Goal: Task Accomplishment & Management: Manage account settings

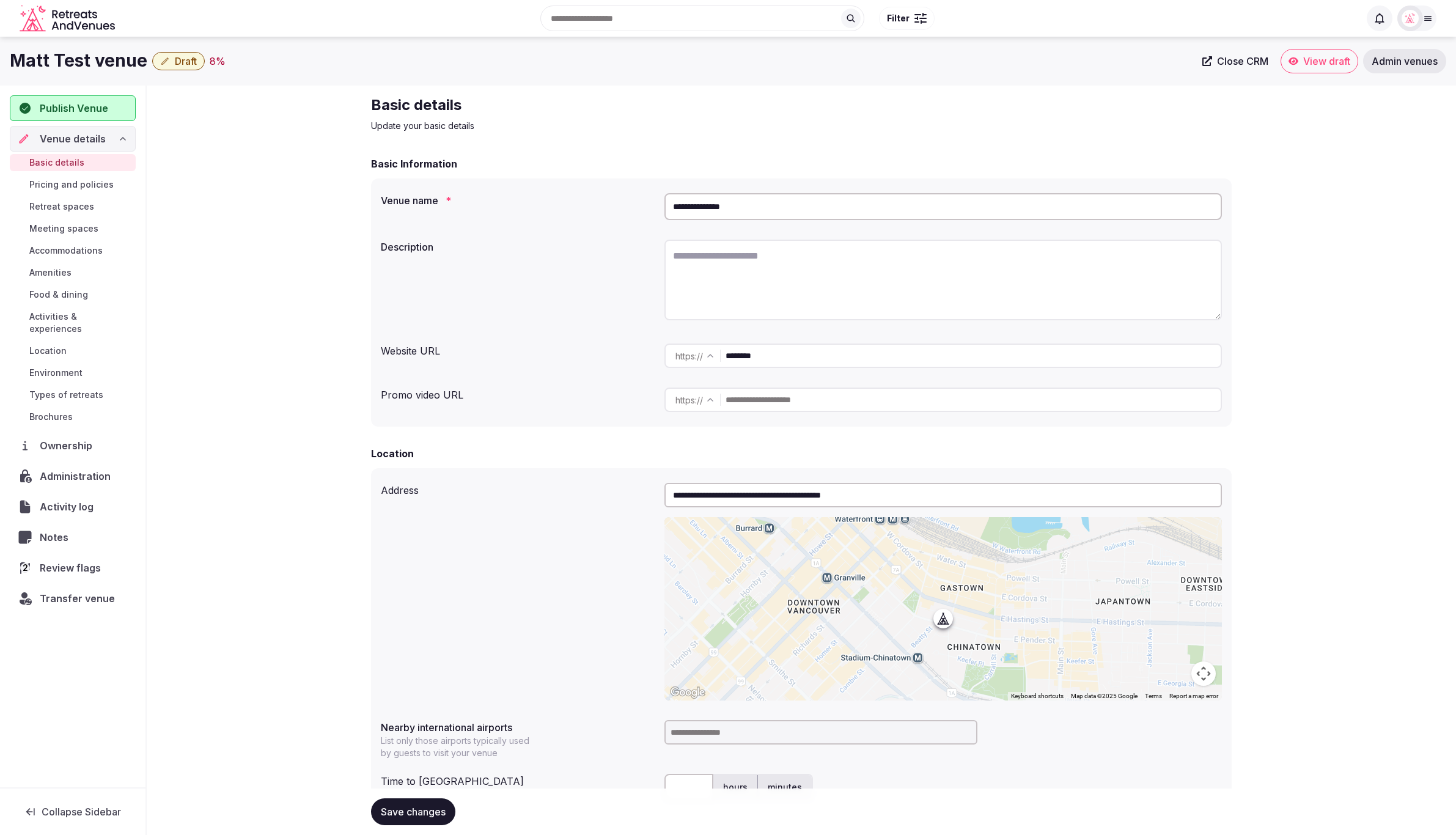
click at [71, 560] on span "Review flags" at bounding box center [73, 568] width 66 height 15
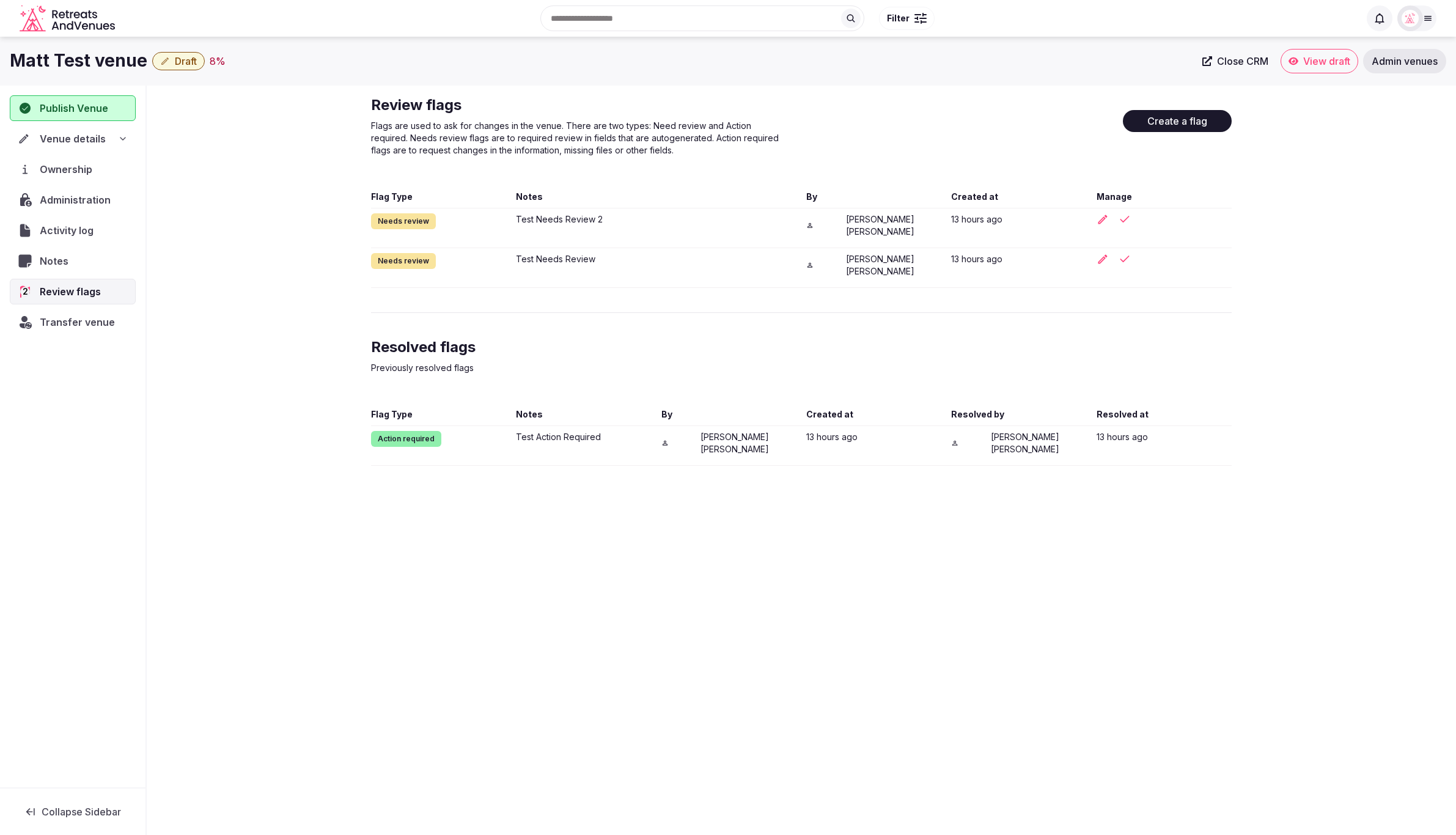
click at [1280, 510] on div "Matt Test venue Draft 8 % Close CRM View draft Admin venues Publish Venue Venue…" at bounding box center [728, 432] width 1456 height 791
click at [422, 431] on div "Action required" at bounding box center [406, 439] width 71 height 16
click at [399, 431] on div "Action required" at bounding box center [406, 439] width 71 height 16
click at [1125, 219] on icon "button" at bounding box center [1125, 219] width 13 height 13
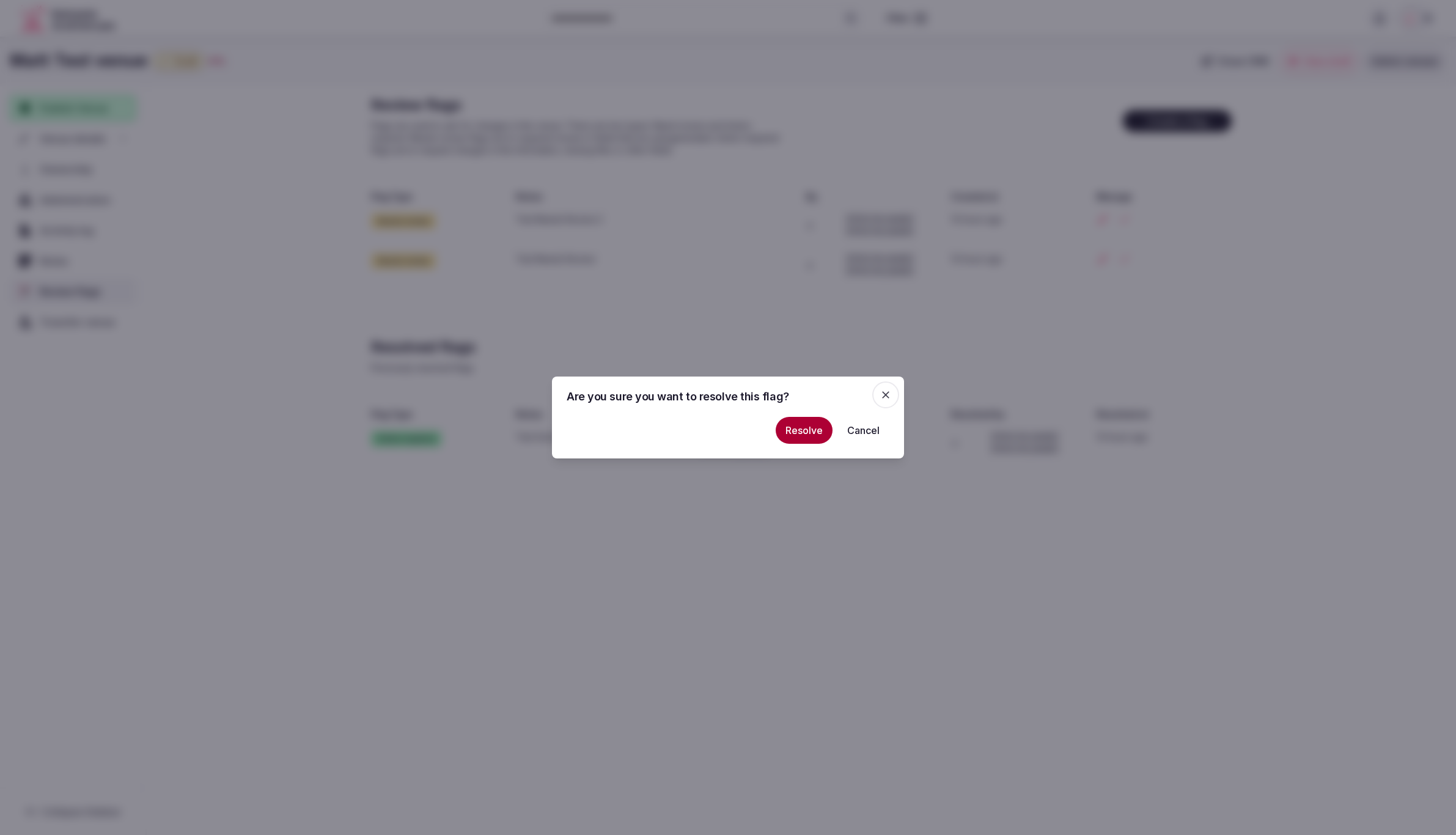
click at [890, 392] on icon "button" at bounding box center [886, 395] width 13 height 13
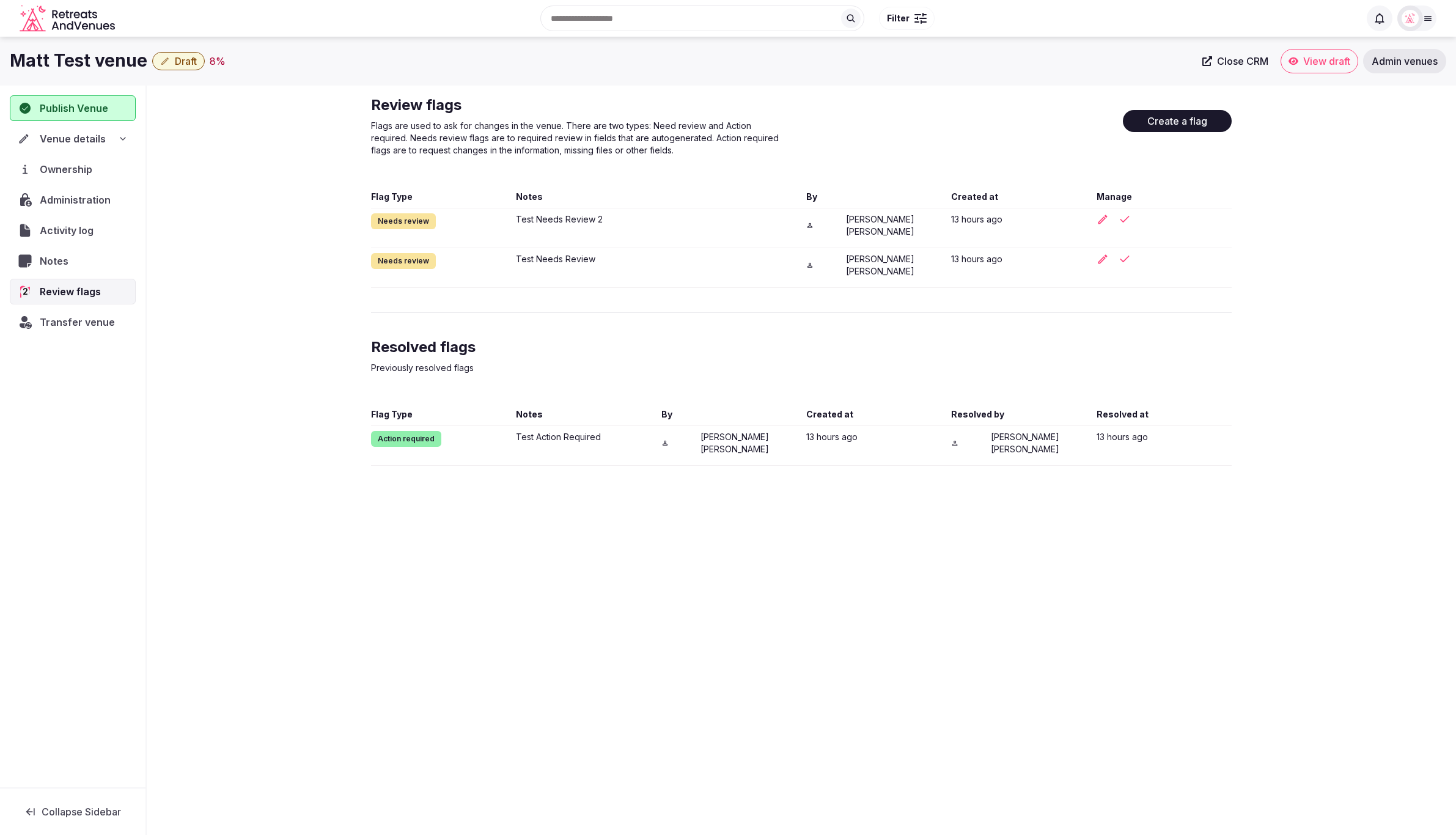
click at [1073, 536] on div "Matt Test venue Draft 8 % Close CRM View draft Admin venues Publish Venue Venue…" at bounding box center [728, 432] width 1456 height 791
click at [1125, 219] on icon "button" at bounding box center [1125, 219] width 8 height 5
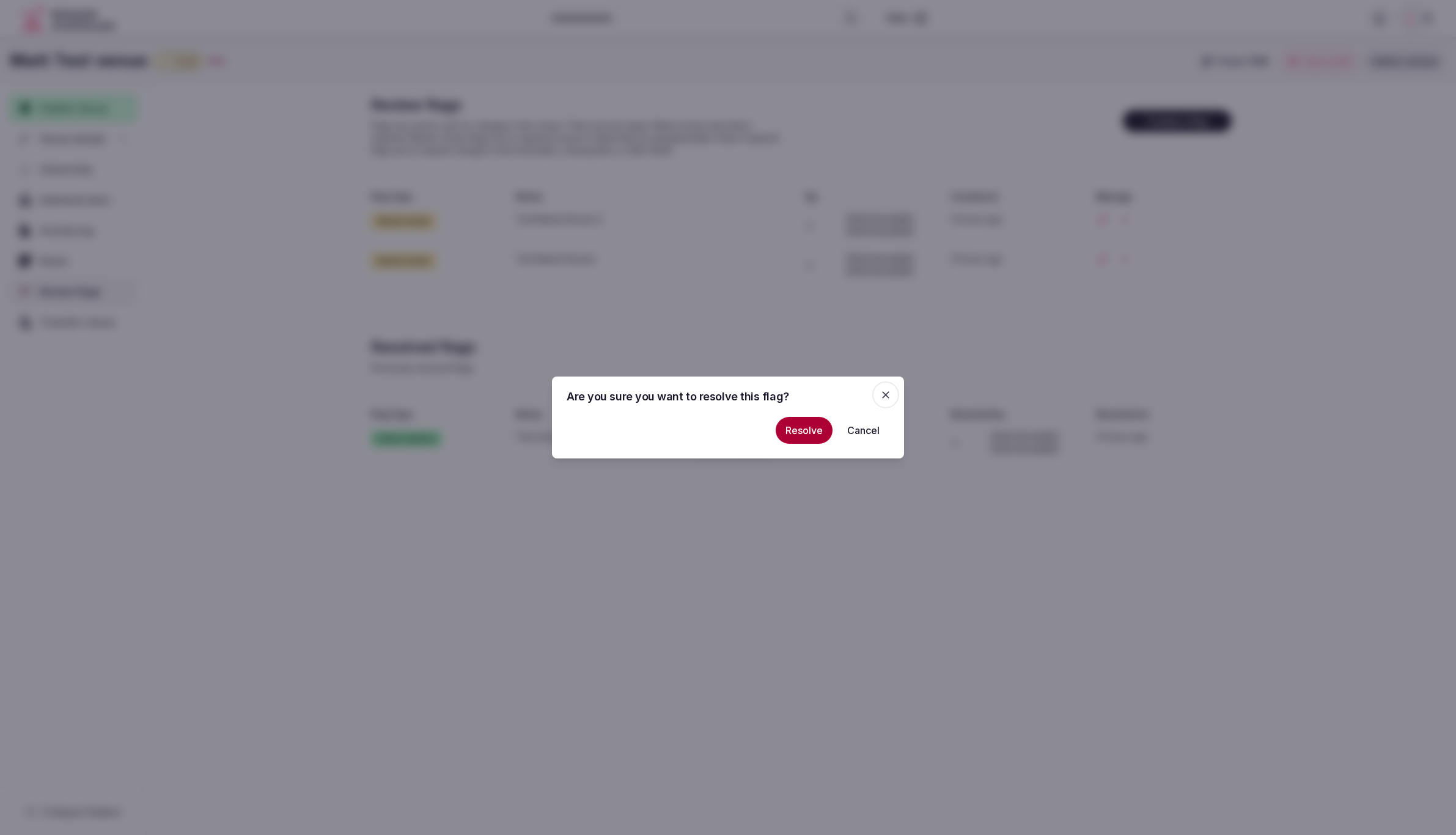
click at [807, 435] on button "Resolve" at bounding box center [804, 430] width 57 height 27
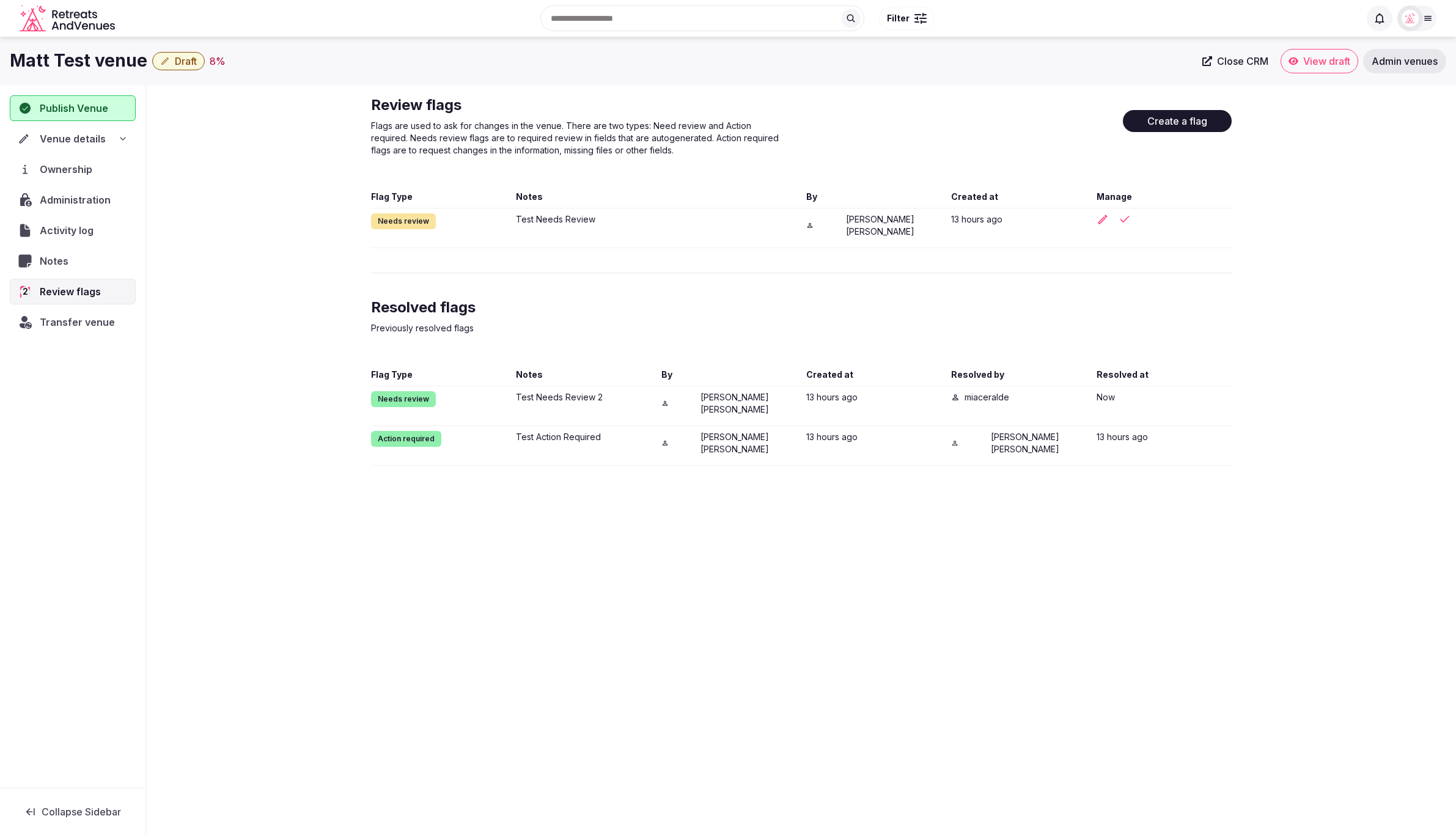
click at [1113, 510] on div "Matt Test venue Draft 8 % Close CRM View draft Admin venues Publish Venue Venue…" at bounding box center [728, 432] width 1456 height 791
click at [1102, 219] on icon "button" at bounding box center [1103, 219] width 13 height 13
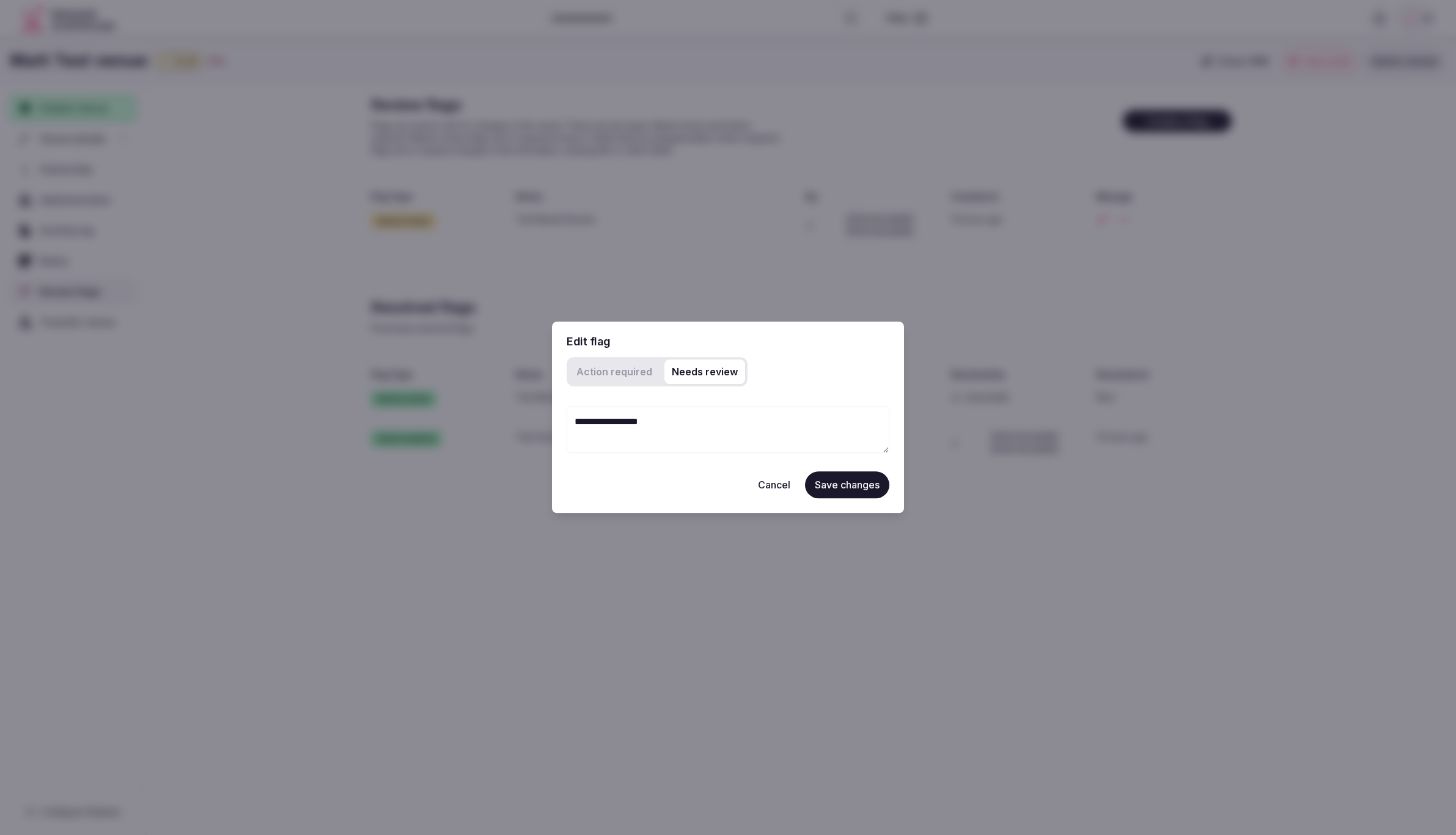
click at [661, 429] on textarea "**********" at bounding box center [728, 429] width 323 height 47
drag, startPoint x: 629, startPoint y: 422, endPoint x: 545, endPoint y: 419, distance: 84.1
click at [545, 419] on body "Search Popular Destinations [GEOGRAPHIC_DATA], [GEOGRAPHIC_DATA] [GEOGRAPHIC_DA…" at bounding box center [728, 417] width 1456 height 835
click at [601, 500] on div "Edit flag Action required Needs review Cancel Save changes" at bounding box center [727, 417] width 352 height 191
click at [601, 368] on required "Action required" at bounding box center [614, 372] width 90 height 24
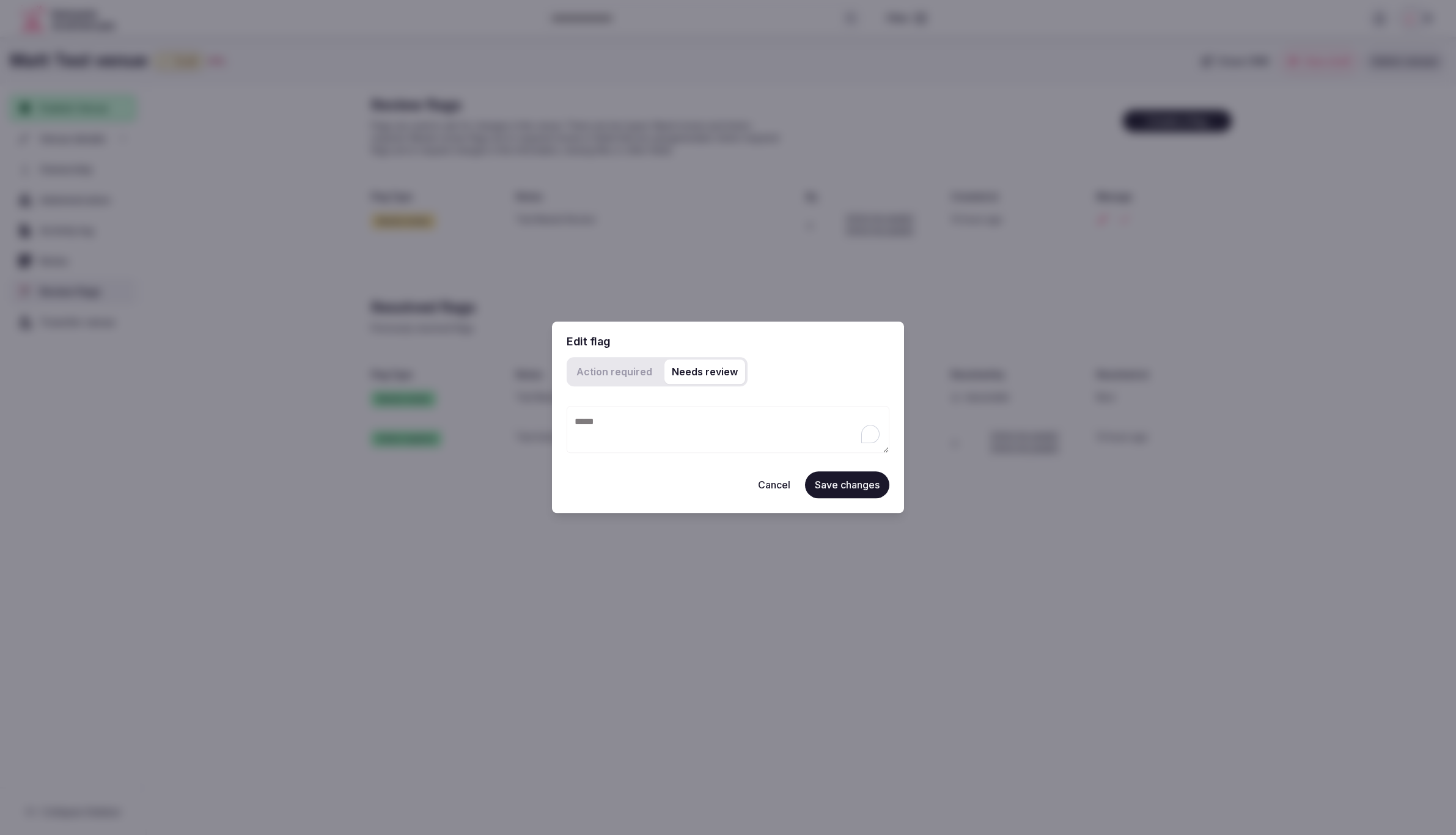
click at [684, 371] on review "Needs review" at bounding box center [705, 372] width 81 height 24
click at [817, 356] on div "Edit flag Action required Needs review Cancel Save changes" at bounding box center [727, 417] width 352 height 191
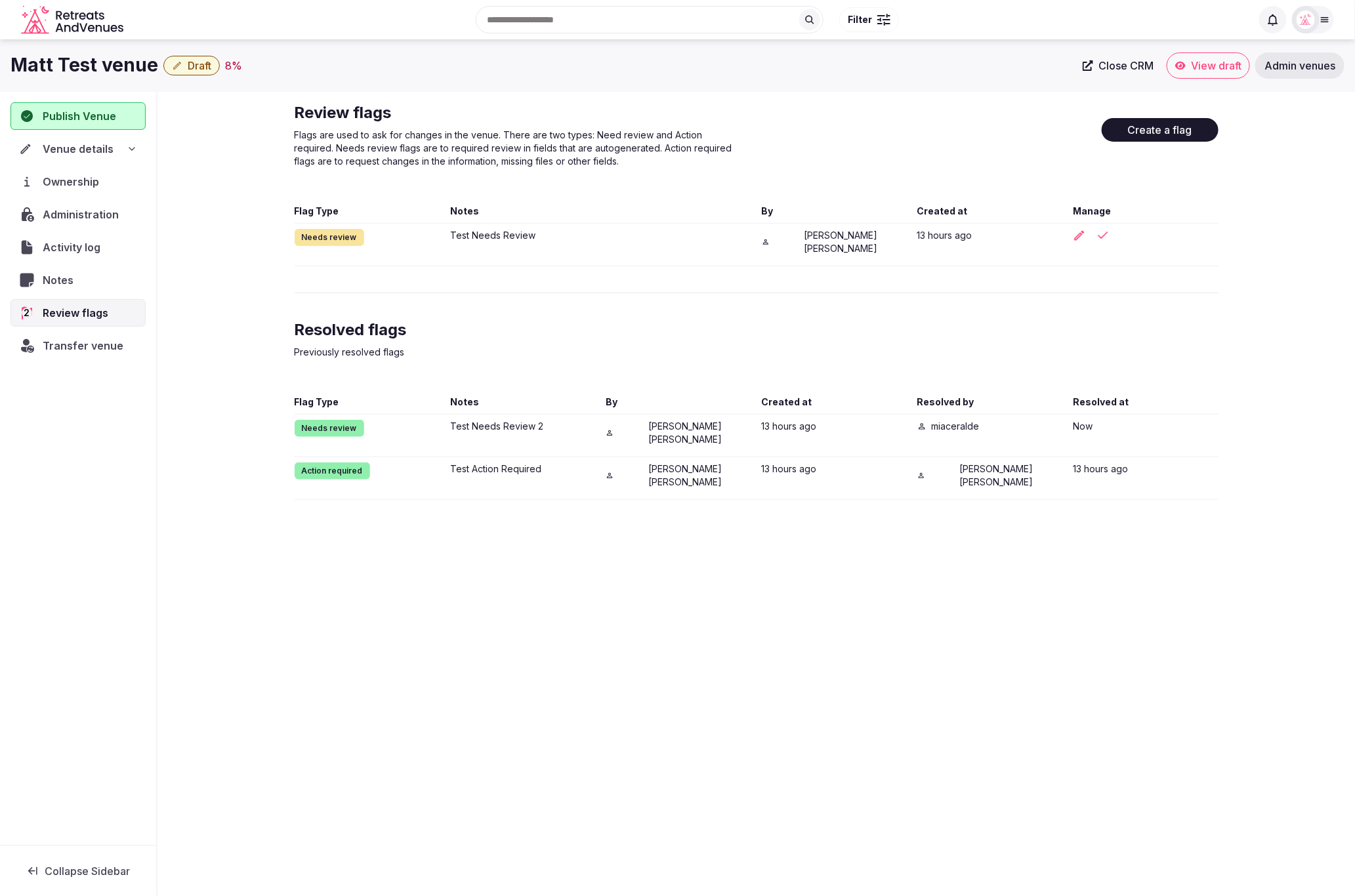
click at [1300, 61] on span "Admin venues" at bounding box center [1300, 65] width 71 height 13
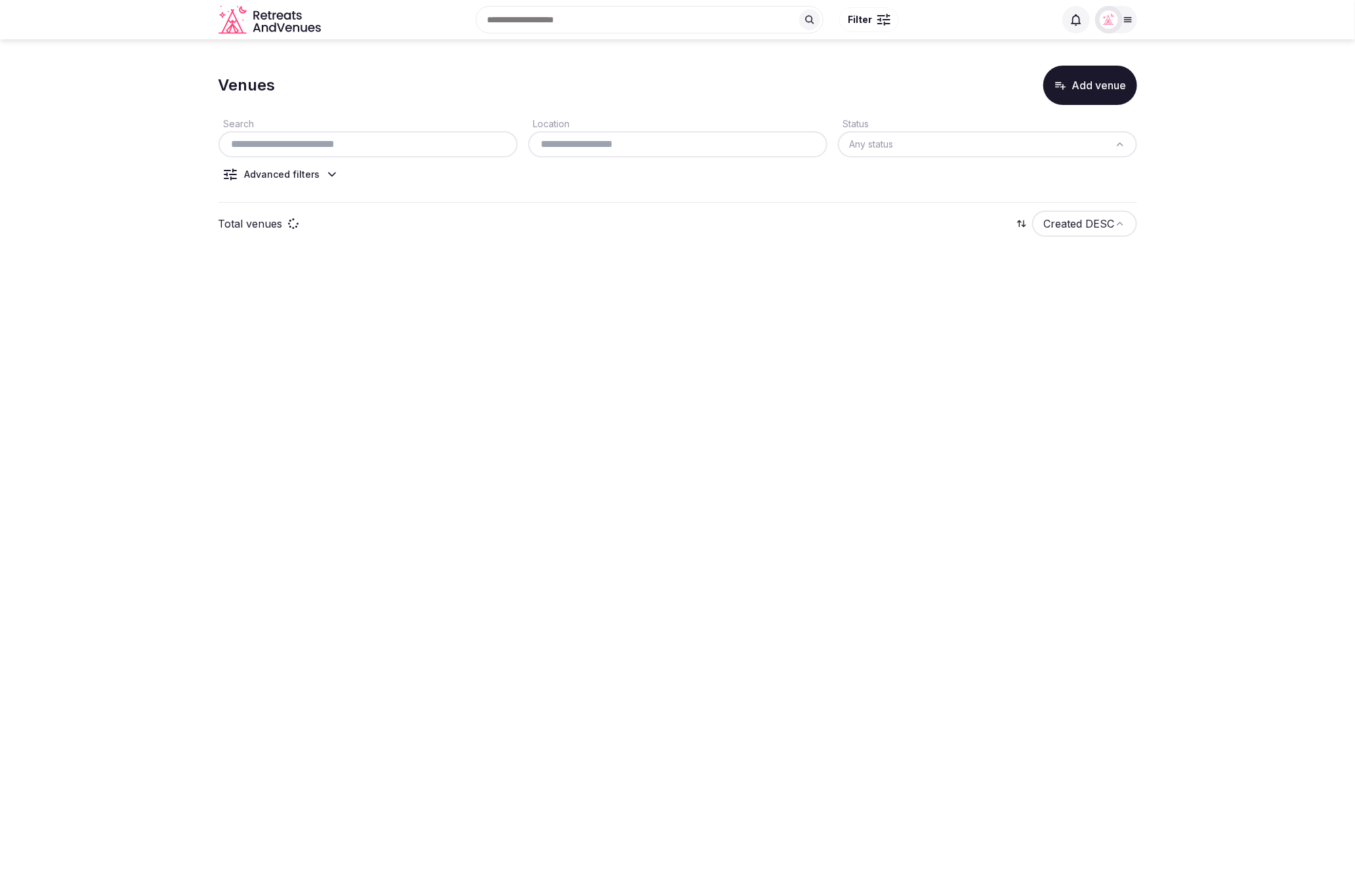
click at [696, 56] on section "Venues Add venue Search Location Status Any status Advanced filters Total venue…" at bounding box center [677, 155] width 1355 height 232
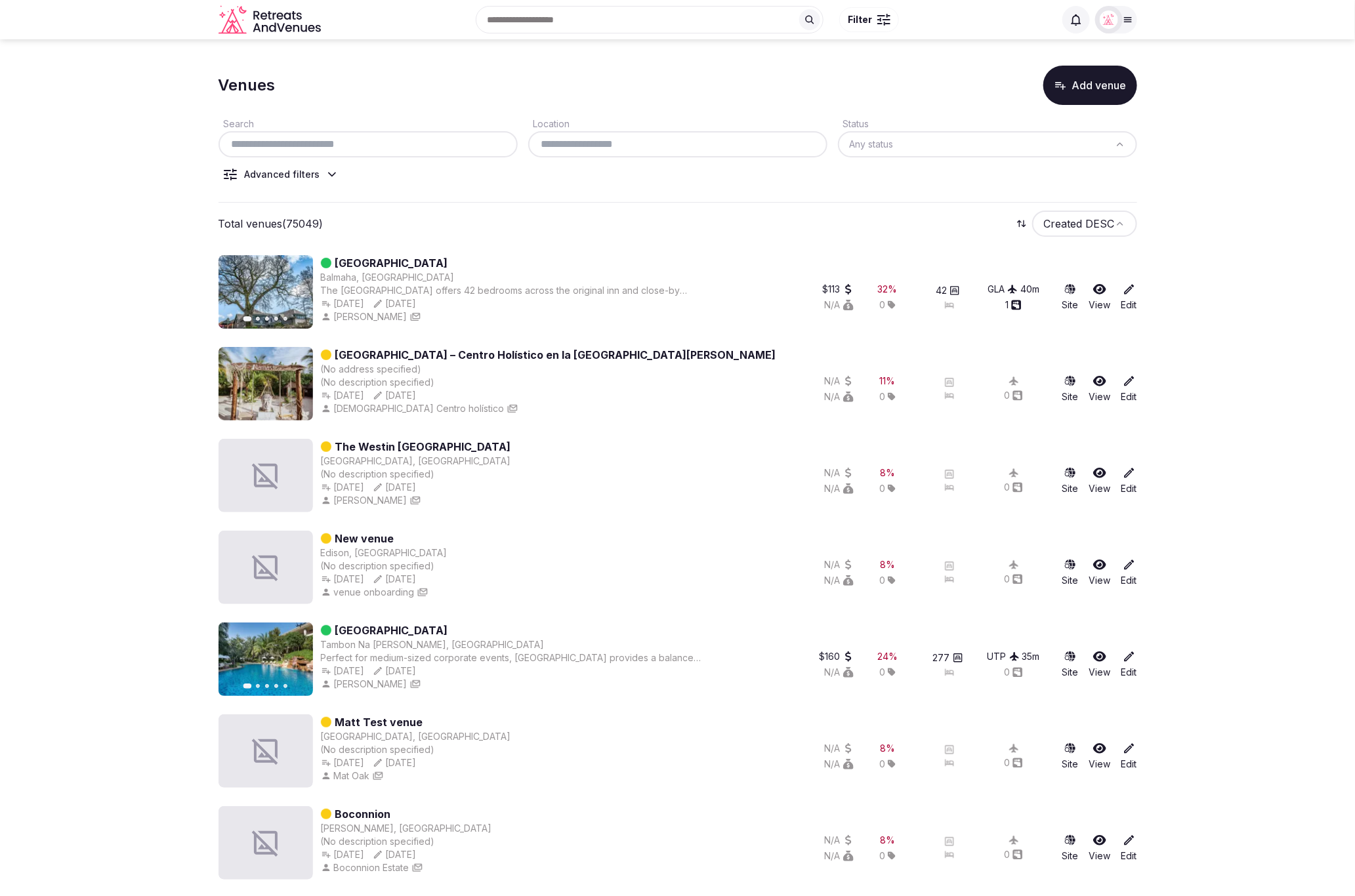
click at [325, 174] on icon at bounding box center [331, 174] width 13 height 13
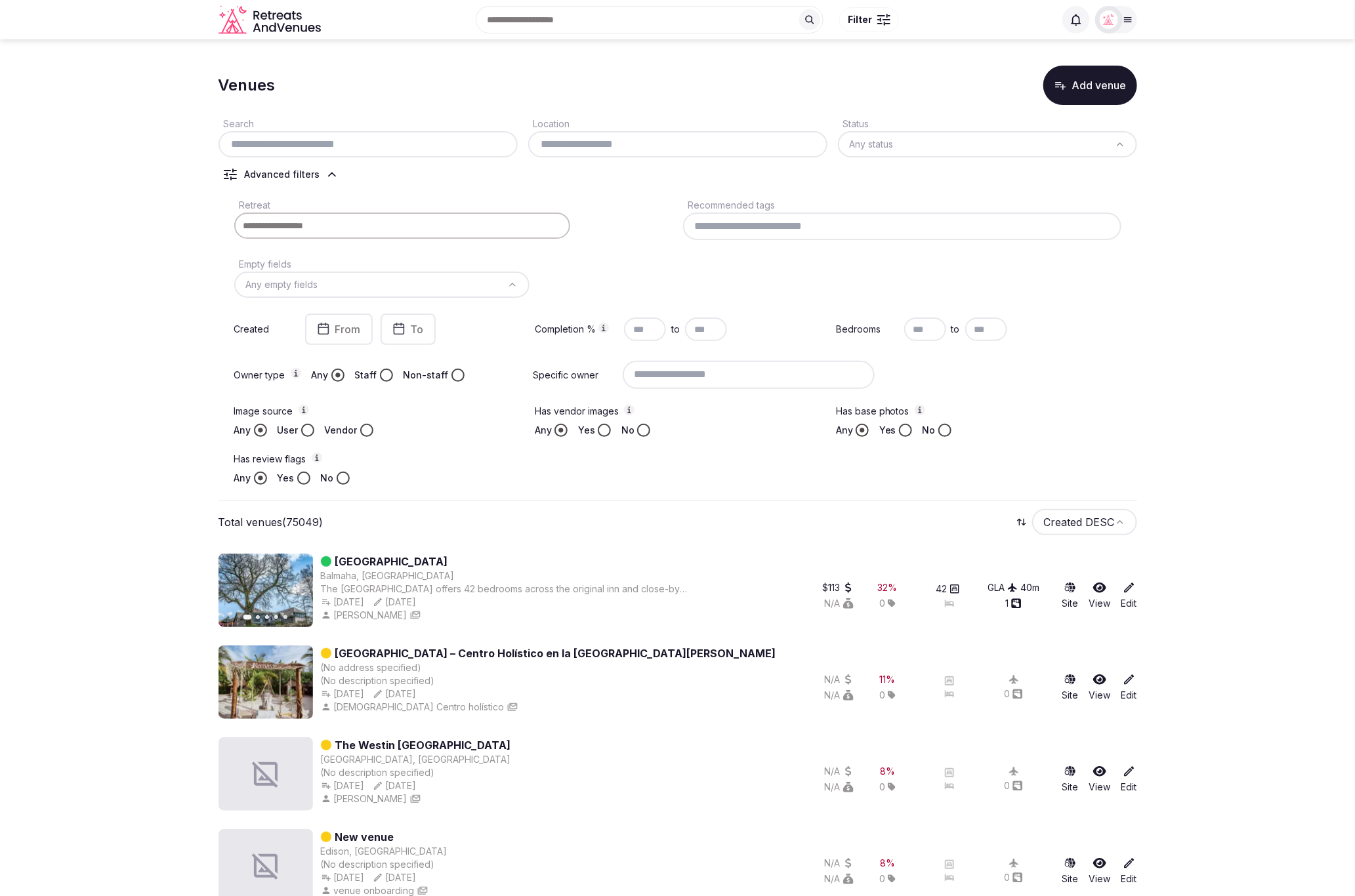
click at [298, 480] on button "Yes" at bounding box center [304, 478] width 13 height 13
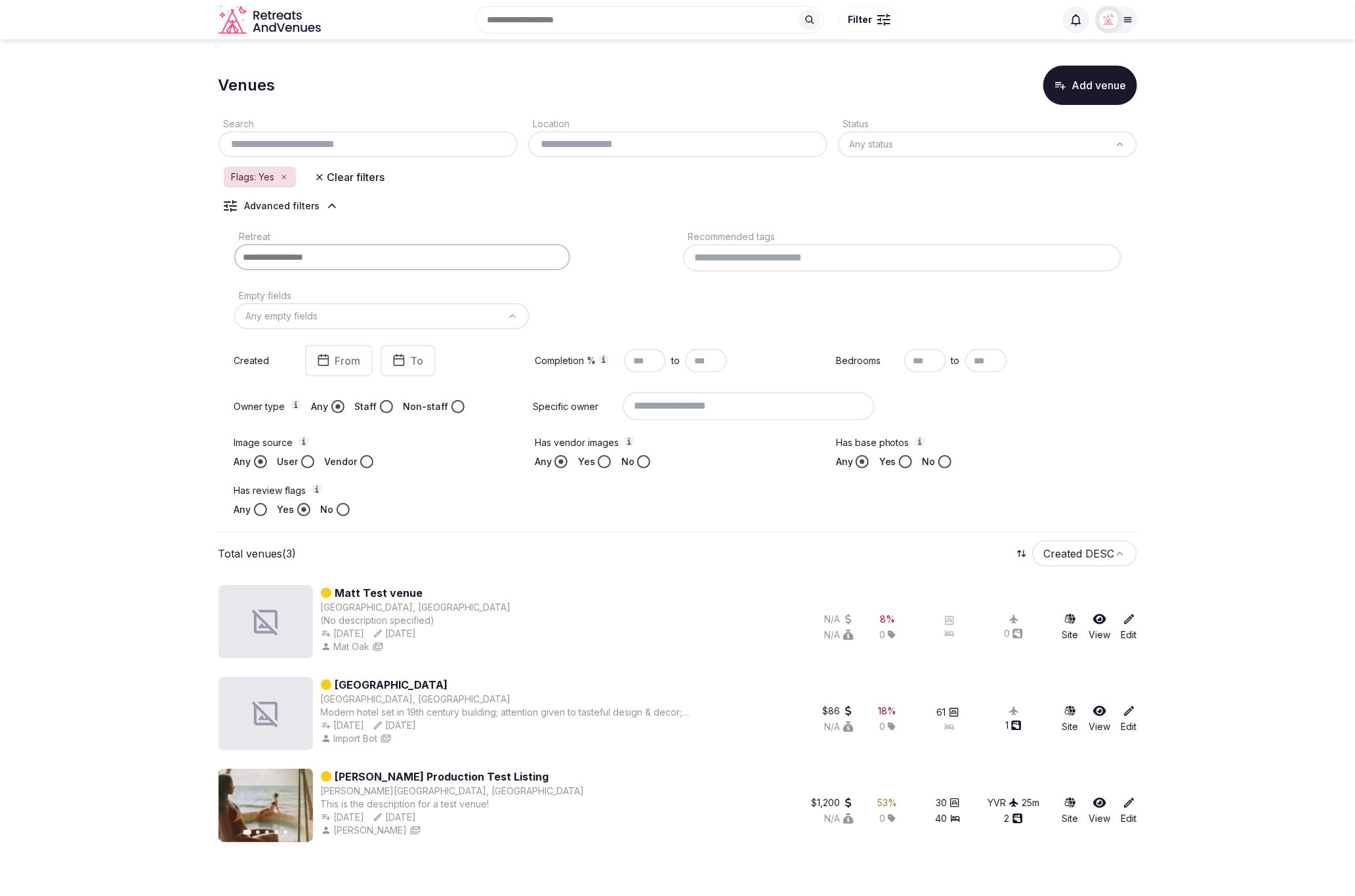
click at [1207, 715] on section "Venues Add venue Search Location Status Any status Flags: Yes Clear filters Adv…" at bounding box center [677, 451] width 1355 height 824
click at [1128, 713] on icon at bounding box center [1129, 711] width 13 height 13
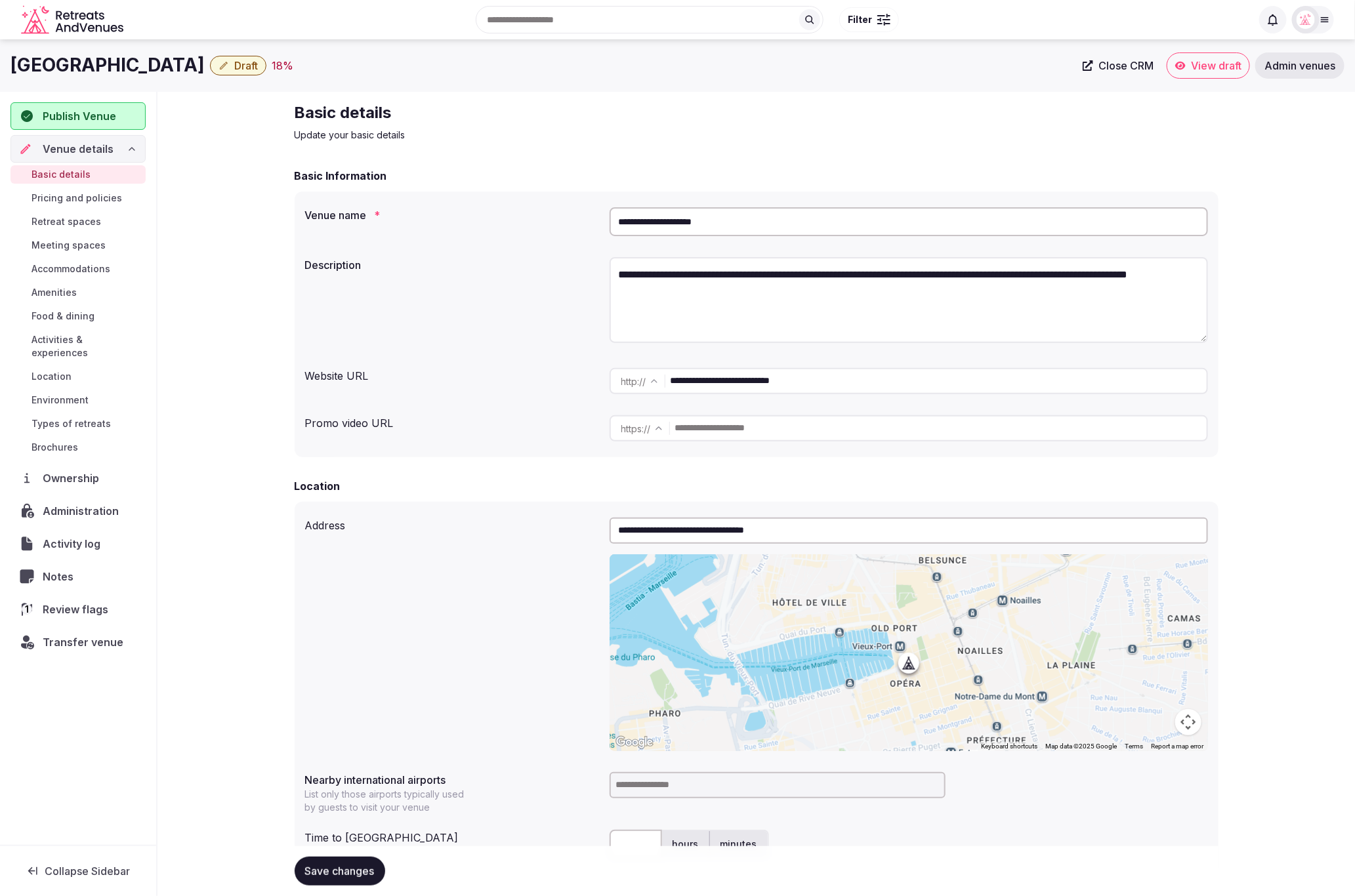
click at [84, 601] on span "Review flags" at bounding box center [78, 609] width 71 height 16
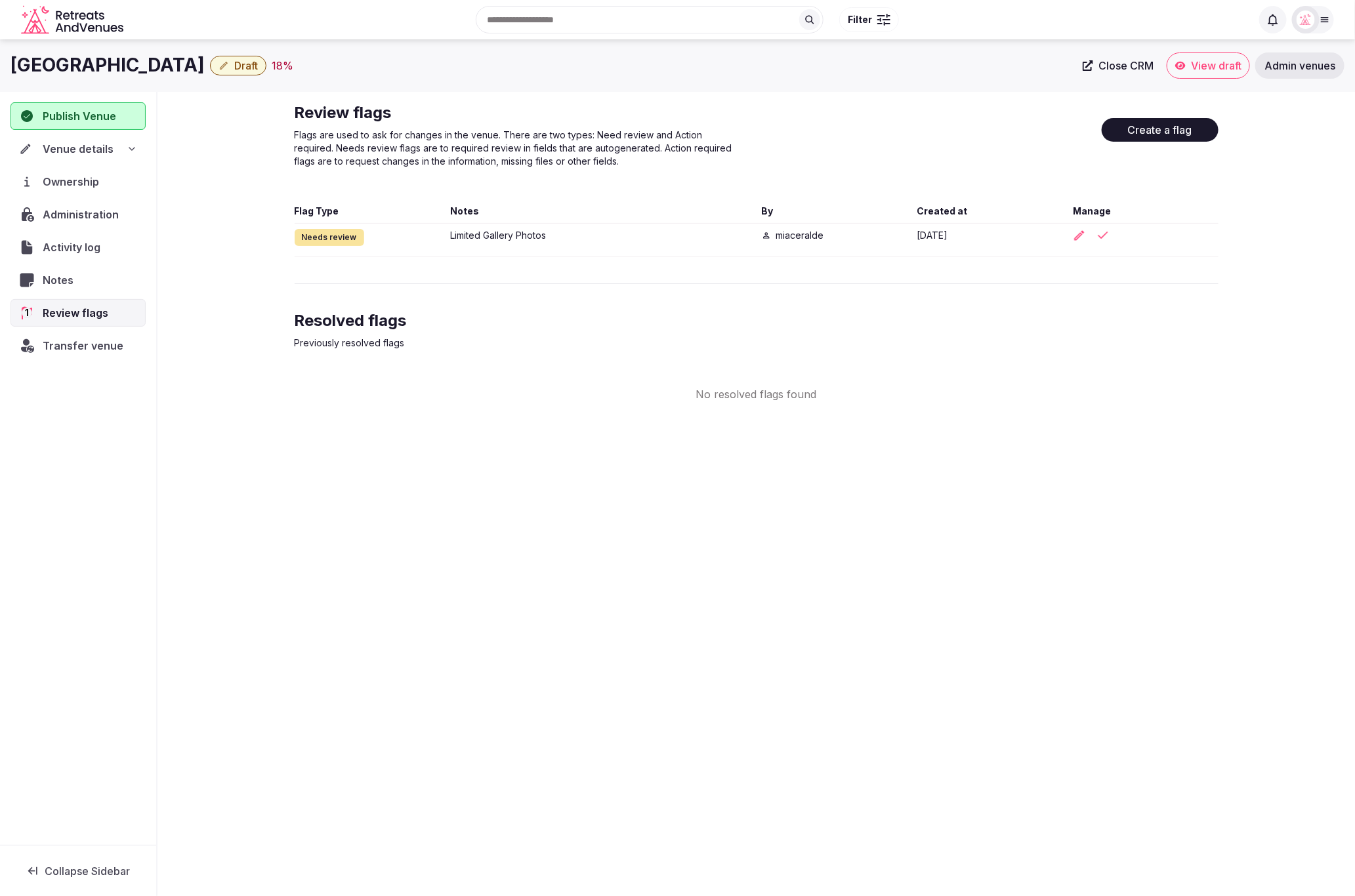
click at [1064, 465] on div "Hotel [GEOGRAPHIC_DATA] Draft 18 % Close CRM View draft Admin venues Publish Ve…" at bounding box center [677, 464] width 1355 height 849
drag, startPoint x: 645, startPoint y: 158, endPoint x: 344, endPoint y: 161, distance: 301.0
click at [344, 161] on p "Flags are used to ask for changes in the venue. There are two types: Need revie…" at bounding box center [515, 149] width 441 height 40
click at [530, 173] on div "Review flags Flags are used to ask for changes in the venue. There are two type…" at bounding box center [756, 142] width 924 height 81
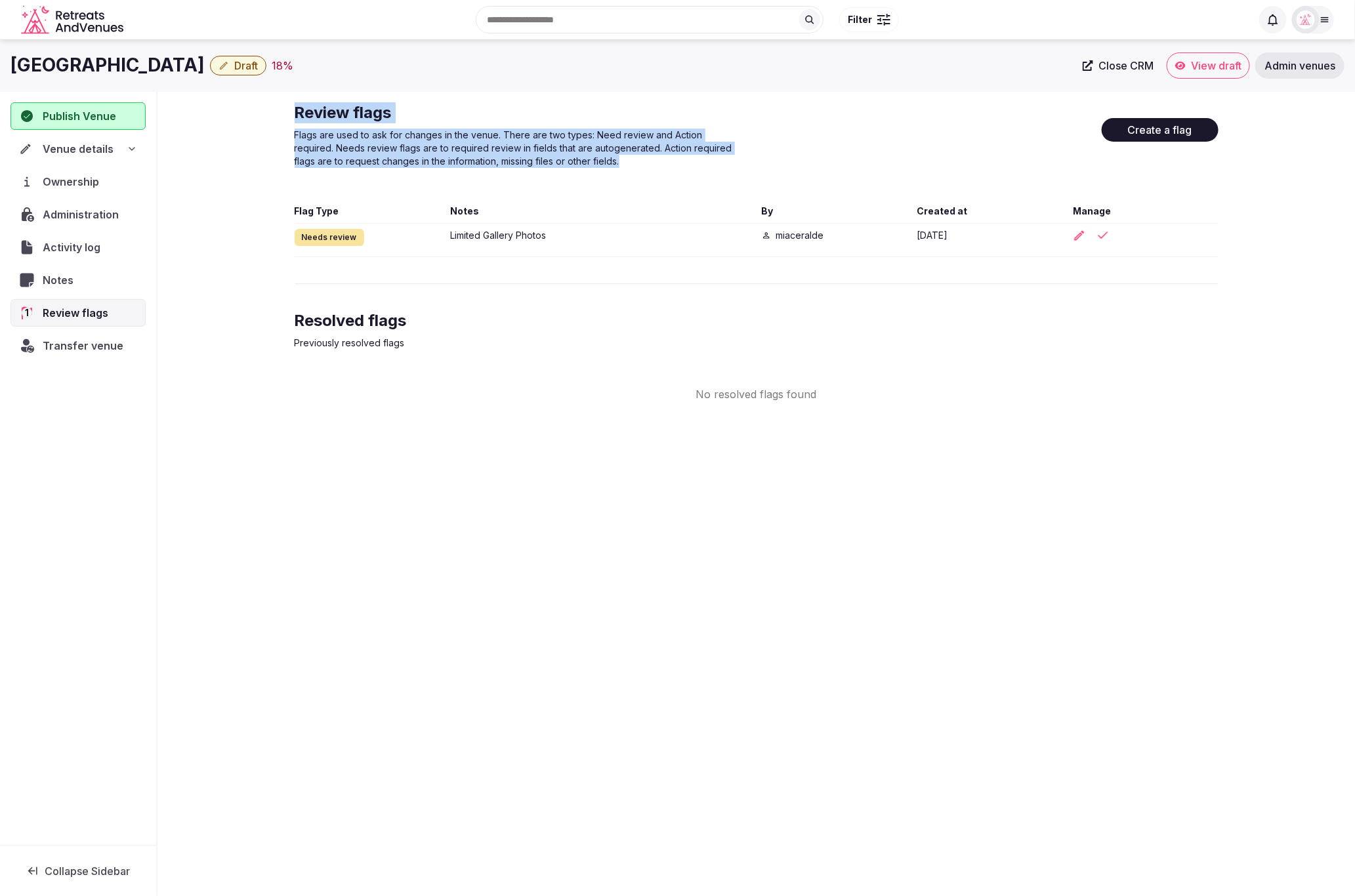
drag, startPoint x: 637, startPoint y: 161, endPoint x: 297, endPoint y: 114, distance: 343.2
click at [297, 114] on div "Review flags Flags are used to ask for changes in the venue. There are two type…" at bounding box center [515, 135] width 441 height 66
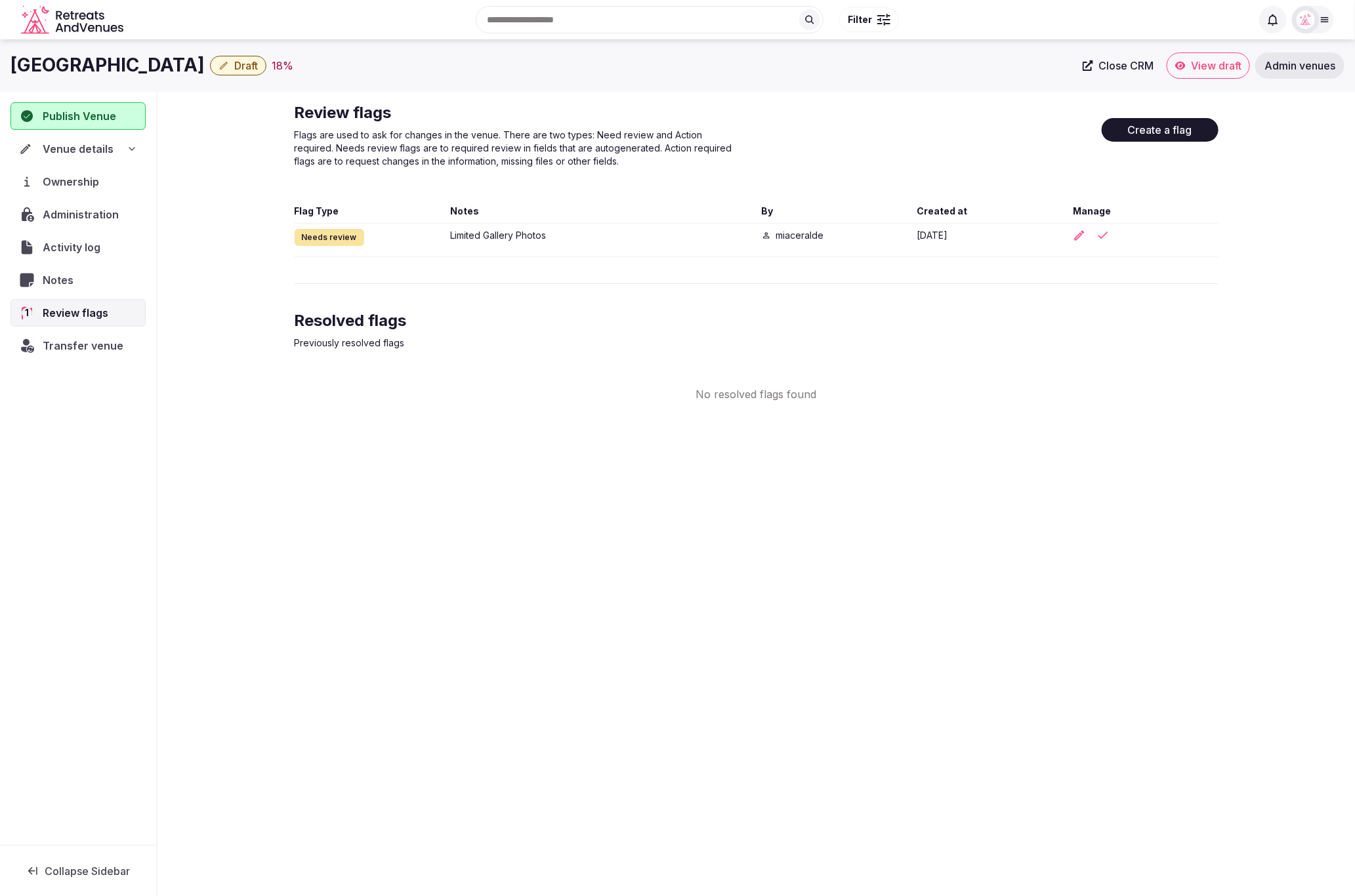
drag, startPoint x: 1068, startPoint y: 424, endPoint x: 1011, endPoint y: 422, distance: 57.0
click at [1068, 424] on div "Hotel [GEOGRAPHIC_DATA] Draft 18 % Close CRM View draft Admin venues Publish Ve…" at bounding box center [677, 464] width 1355 height 849
click at [1152, 127] on button "Create a flag" at bounding box center [1160, 130] width 117 height 23
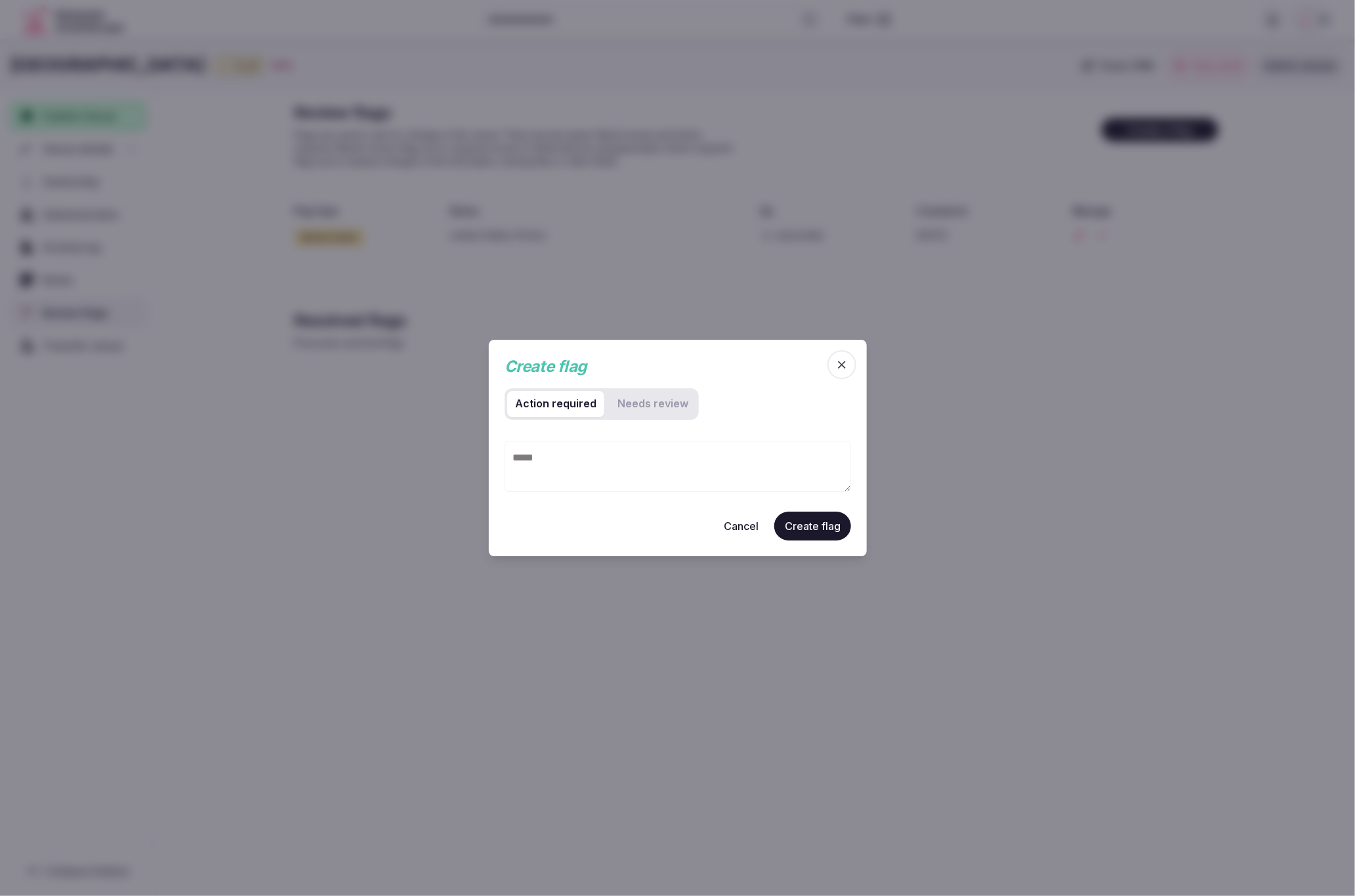
click at [744, 526] on button "Cancel" at bounding box center [741, 526] width 56 height 29
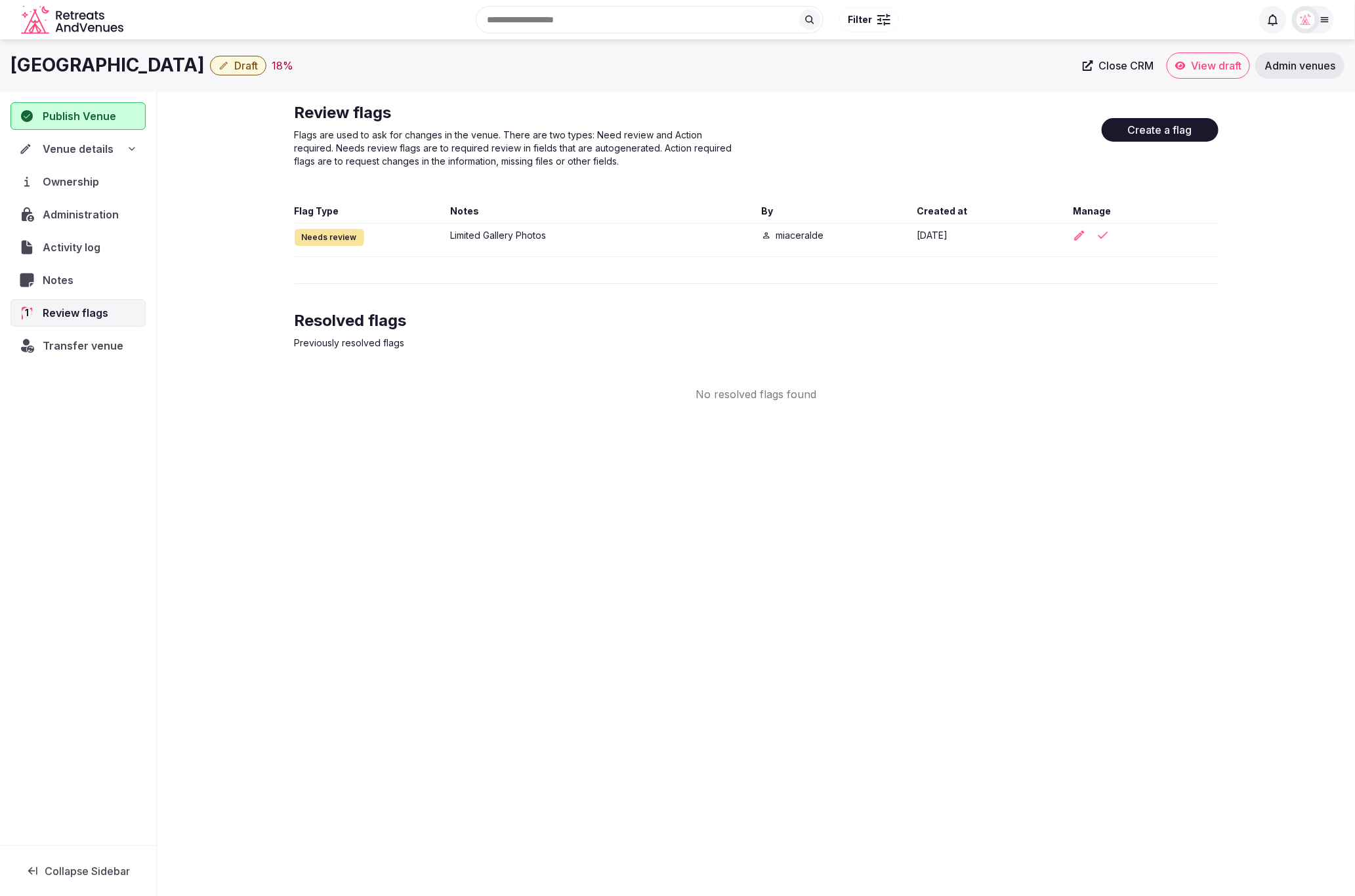
click at [1174, 550] on div "Hotel [GEOGRAPHIC_DATA] Draft 18 % Close CRM View draft Admin venues Publish Ve…" at bounding box center [677, 464] width 1355 height 849
click at [485, 431] on div "Hotel [GEOGRAPHIC_DATA] Draft 18 % Close CRM View draft Admin venues Publish Ve…" at bounding box center [677, 464] width 1355 height 849
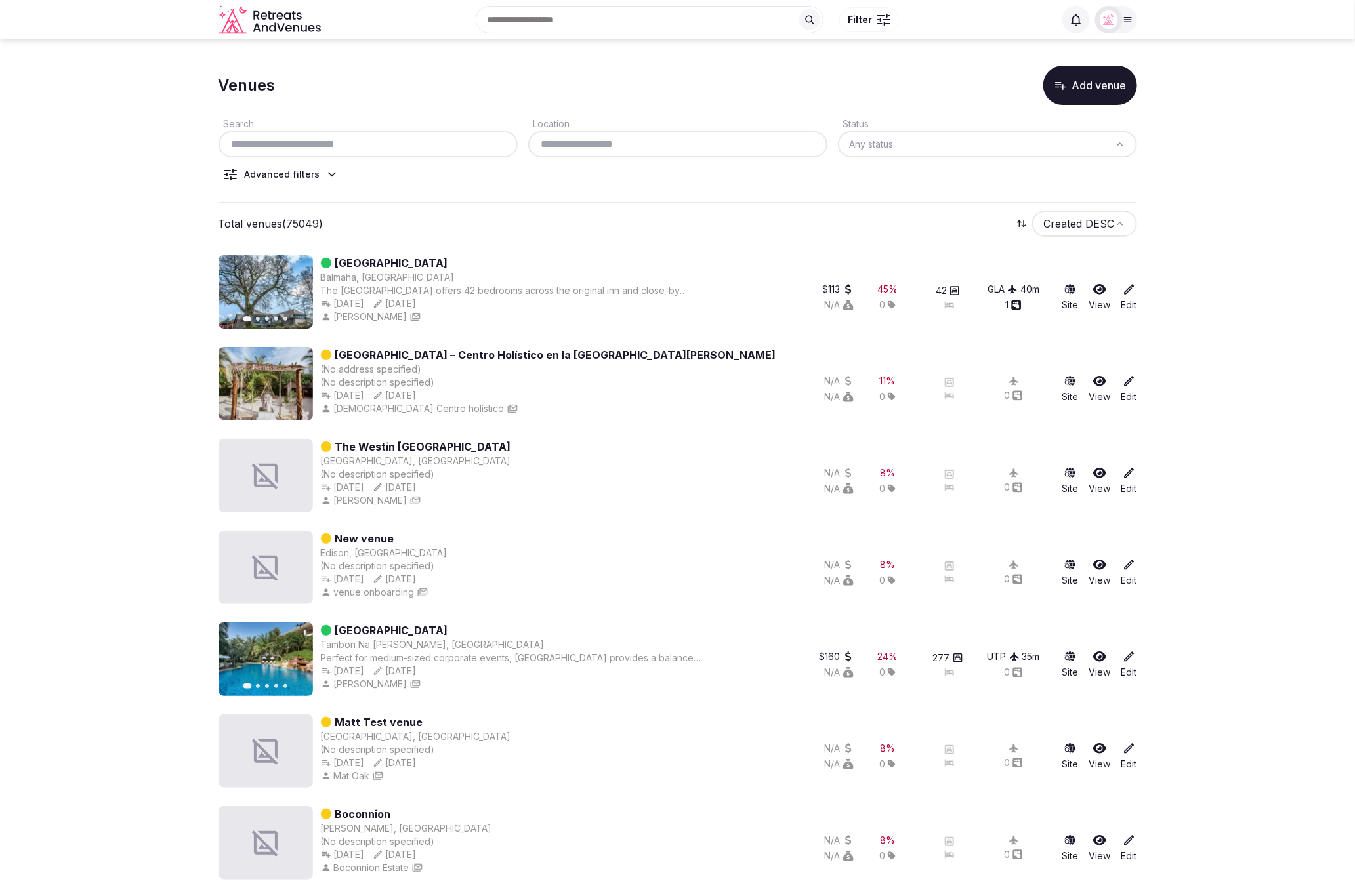
click at [1129, 290] on icon at bounding box center [1129, 289] width 13 height 13
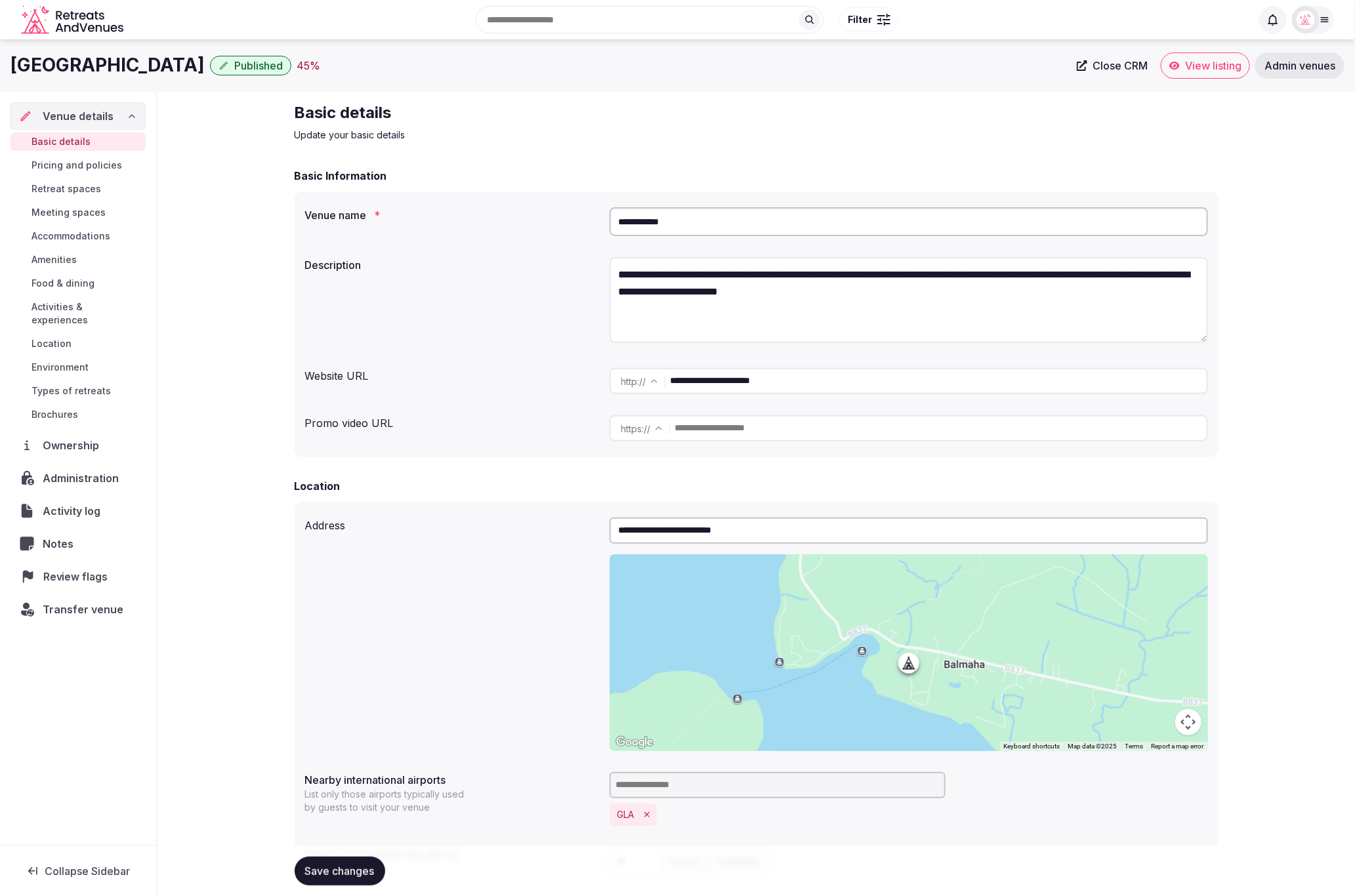
click at [99, 569] on span "Review flags" at bounding box center [78, 577] width 69 height 16
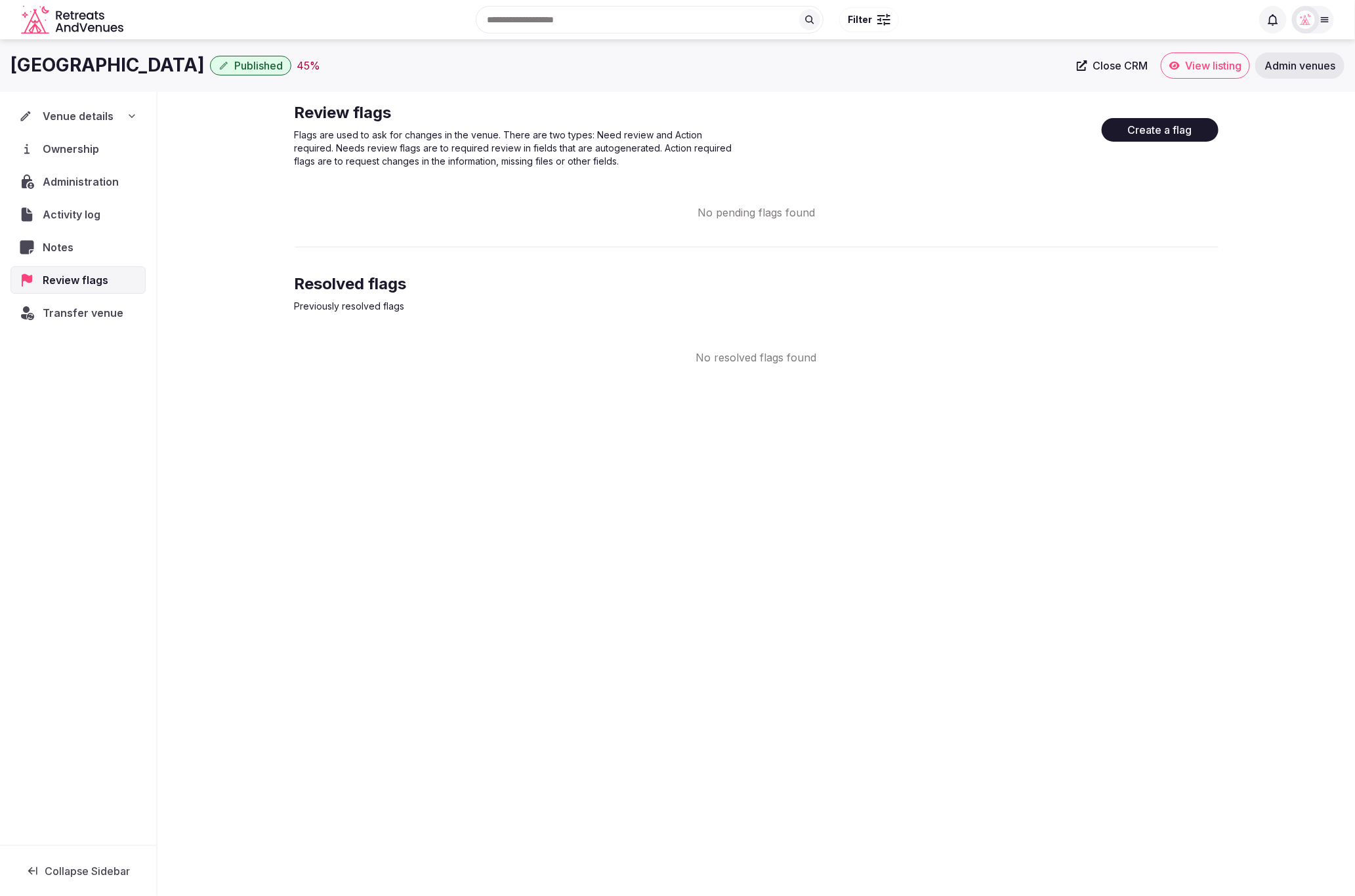
click at [1169, 124] on button "Create a flag" at bounding box center [1160, 130] width 117 height 23
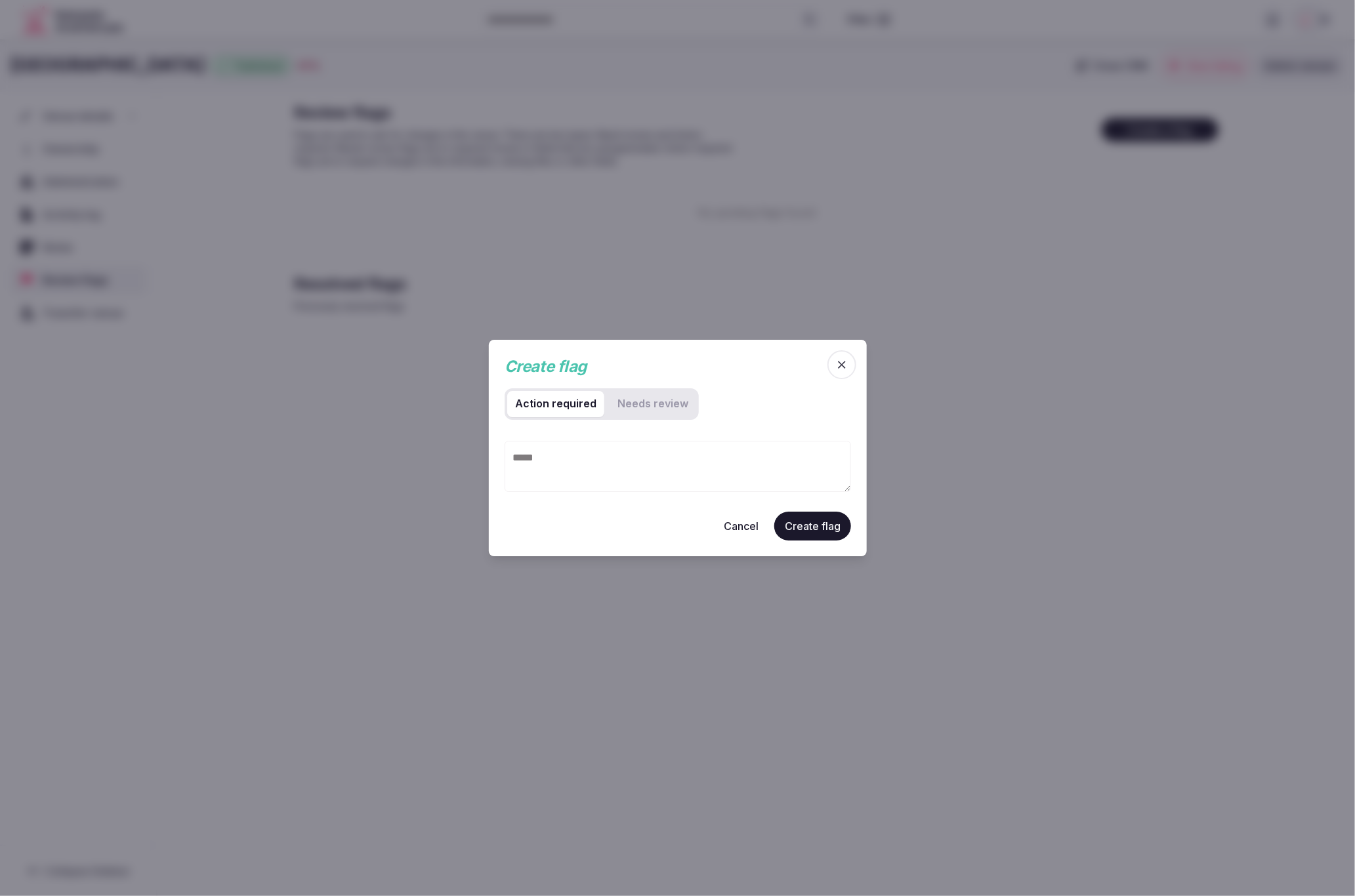
click at [552, 455] on textarea at bounding box center [677, 466] width 346 height 51
type textarea "*"
type textarea "**********"
click at [796, 526] on button "Create flag" at bounding box center [812, 525] width 76 height 29
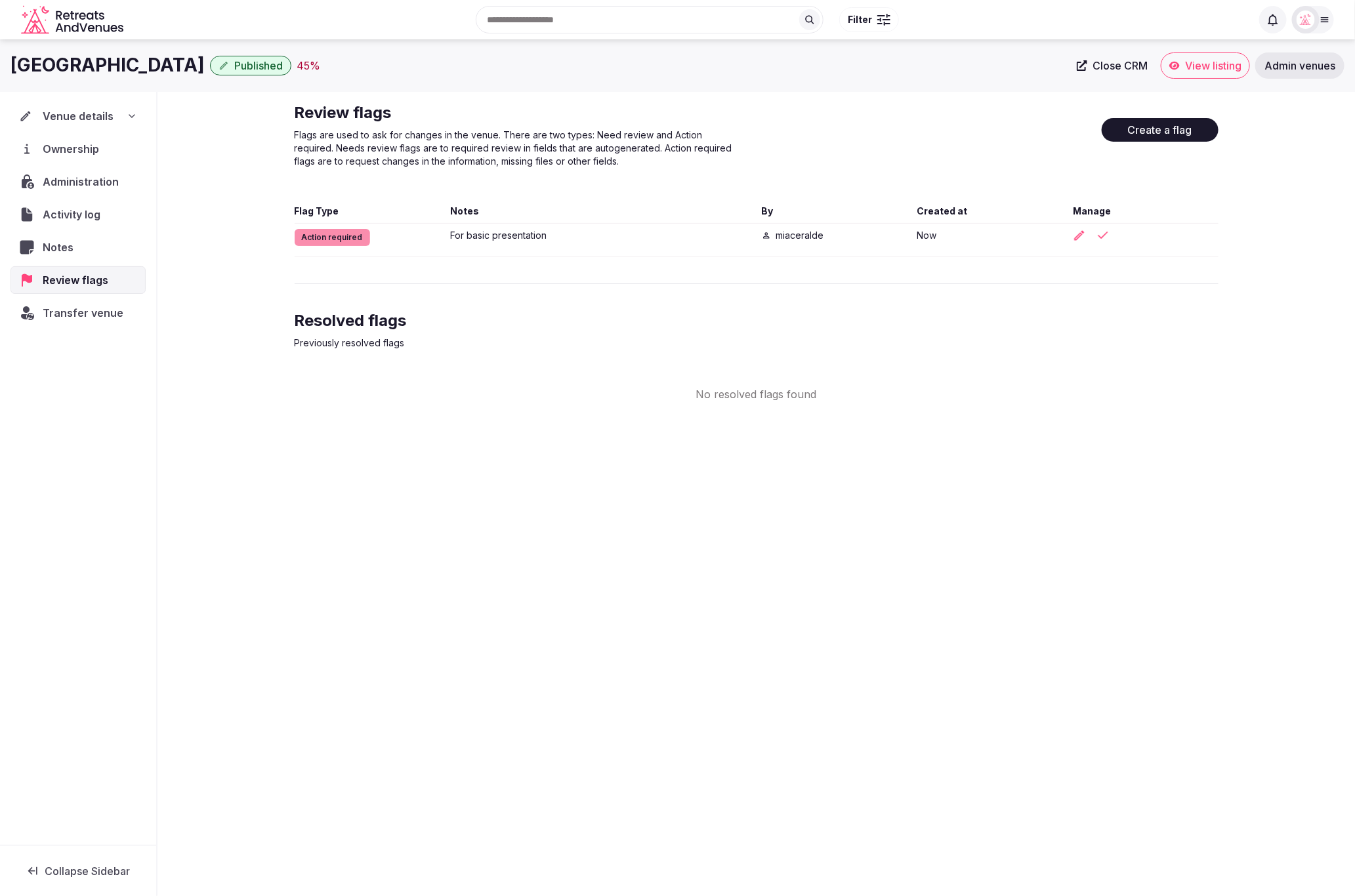
click at [999, 548] on div "[GEOGRAPHIC_DATA] Published 45 % Close CRM View listing Admin venues Venue deta…" at bounding box center [677, 464] width 1355 height 849
click at [1128, 134] on button "Create a flag" at bounding box center [1160, 130] width 117 height 23
